Goal: Task Accomplishment & Management: Use online tool/utility

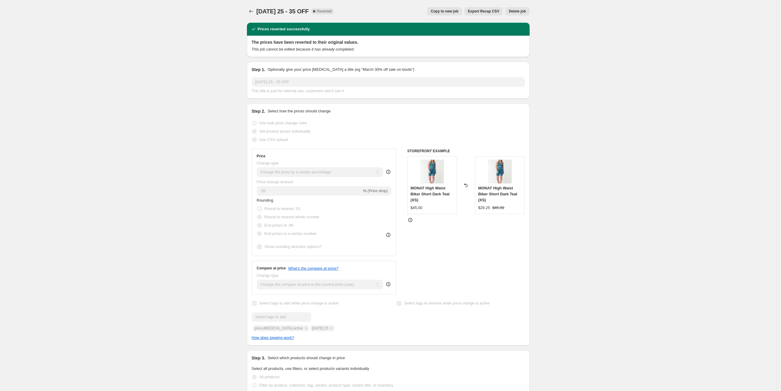
select select "percentage"
select select "tag"
click at [255, 12] on button "Price change jobs" at bounding box center [251, 11] width 8 height 8
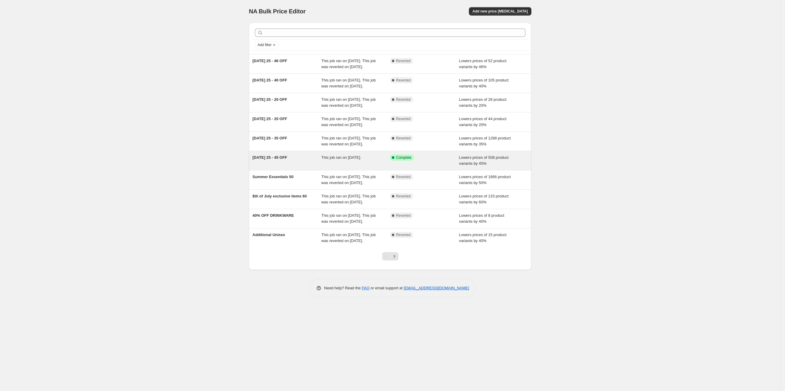
click at [318, 167] on div "[DATE] 25 - 45 OFF" at bounding box center [287, 161] width 69 height 12
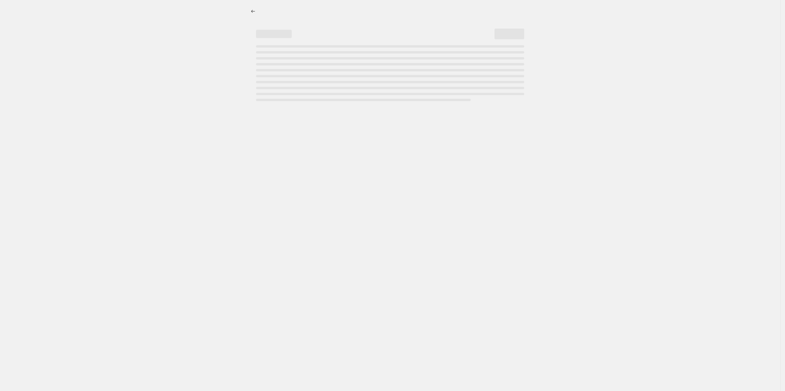
select select "percentage"
select select "tag"
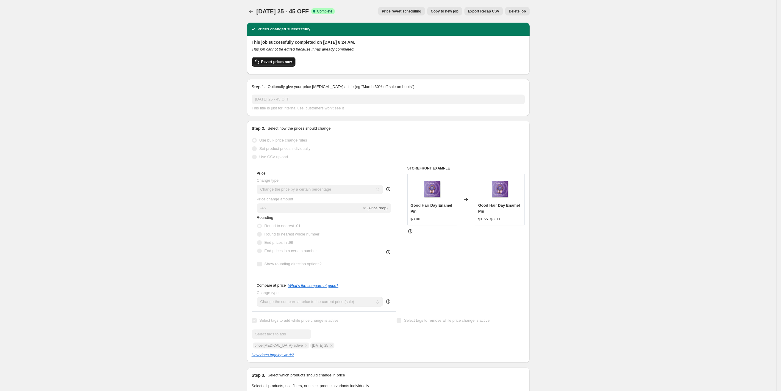
click at [278, 61] on span "Revert prices now" at bounding box center [276, 61] width 31 height 5
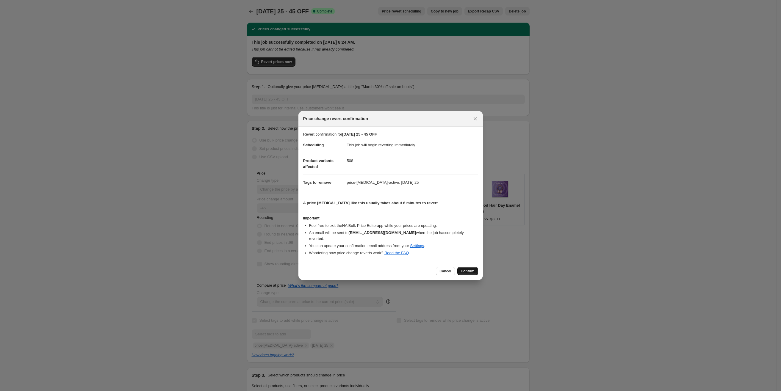
click at [461, 267] on button "Confirm" at bounding box center [467, 271] width 21 height 8
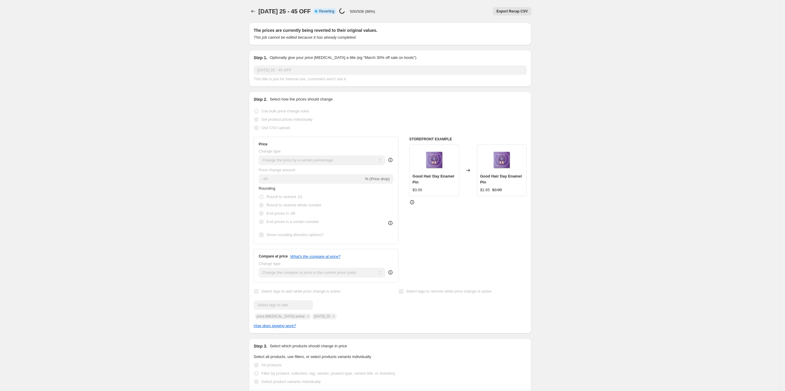
select select "percentage"
select select "tag"
